Goal: Obtain resource: Download file/media

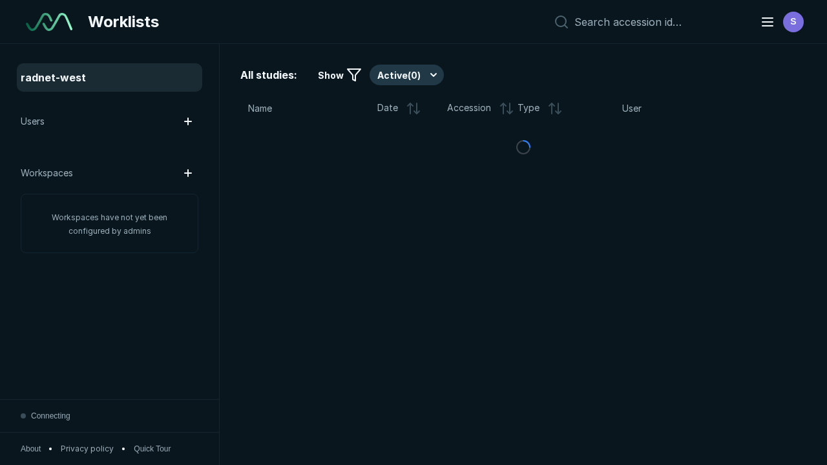
scroll to position [3529, 5382]
